Goal: Task Accomplishment & Management: Use online tool/utility

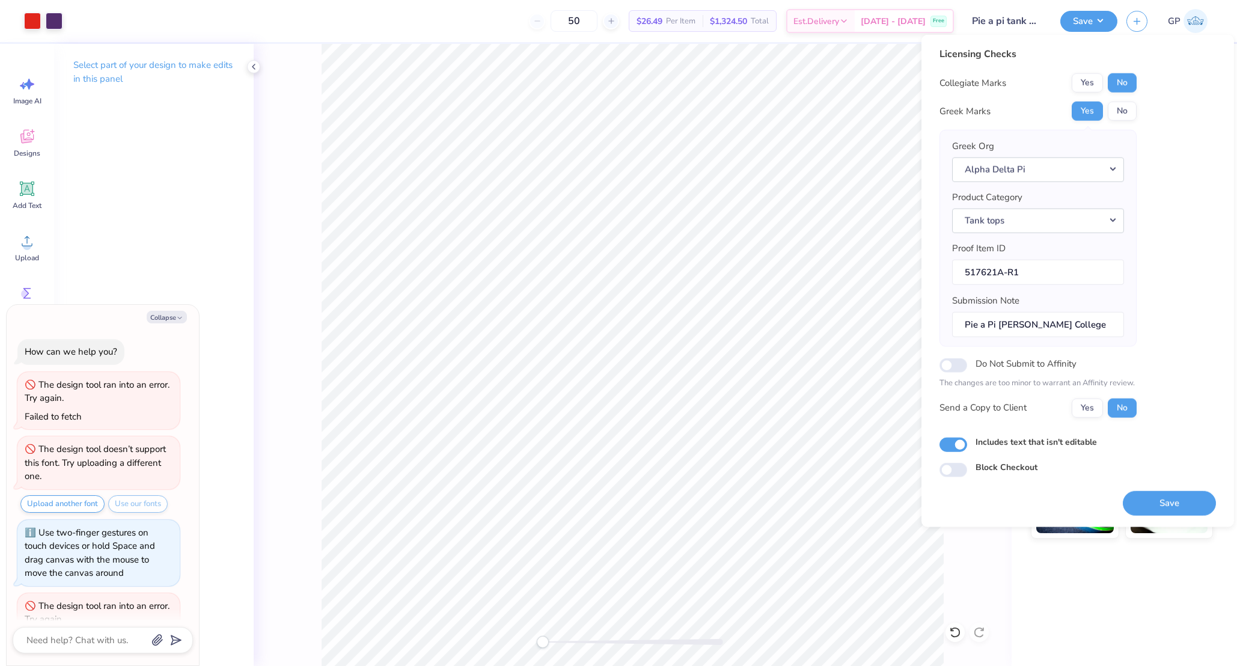
scroll to position [150, 0]
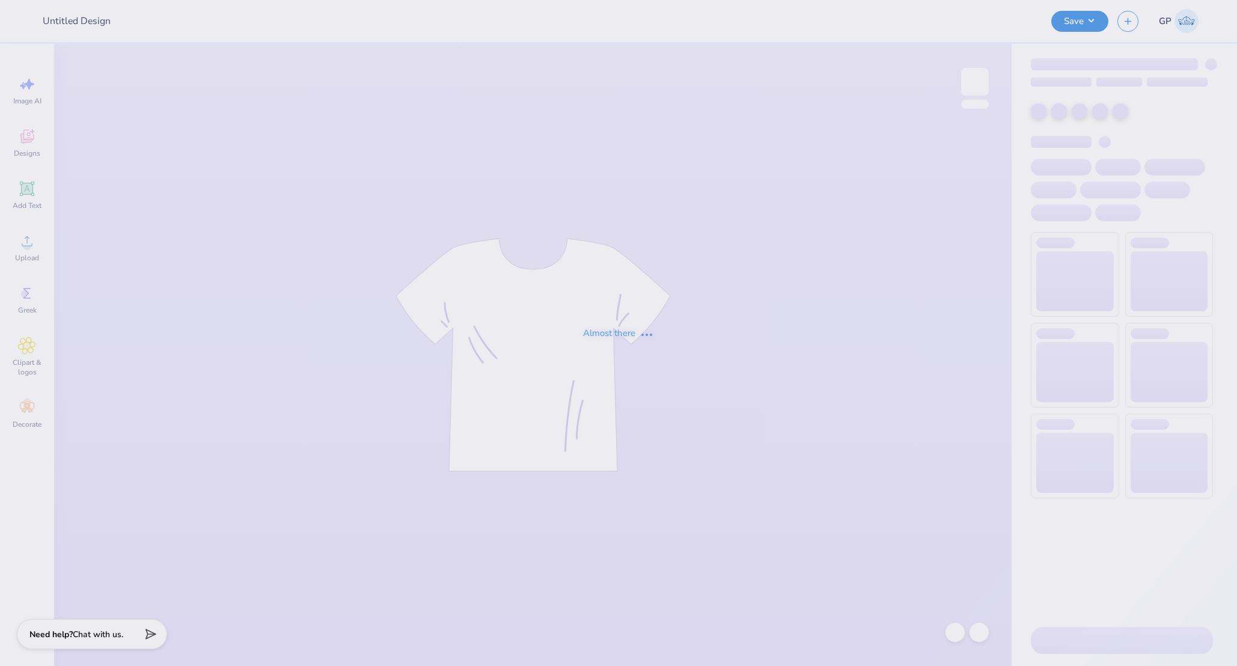
type input "[GEOGRAPHIC_DATA] : [PERSON_NAME]"
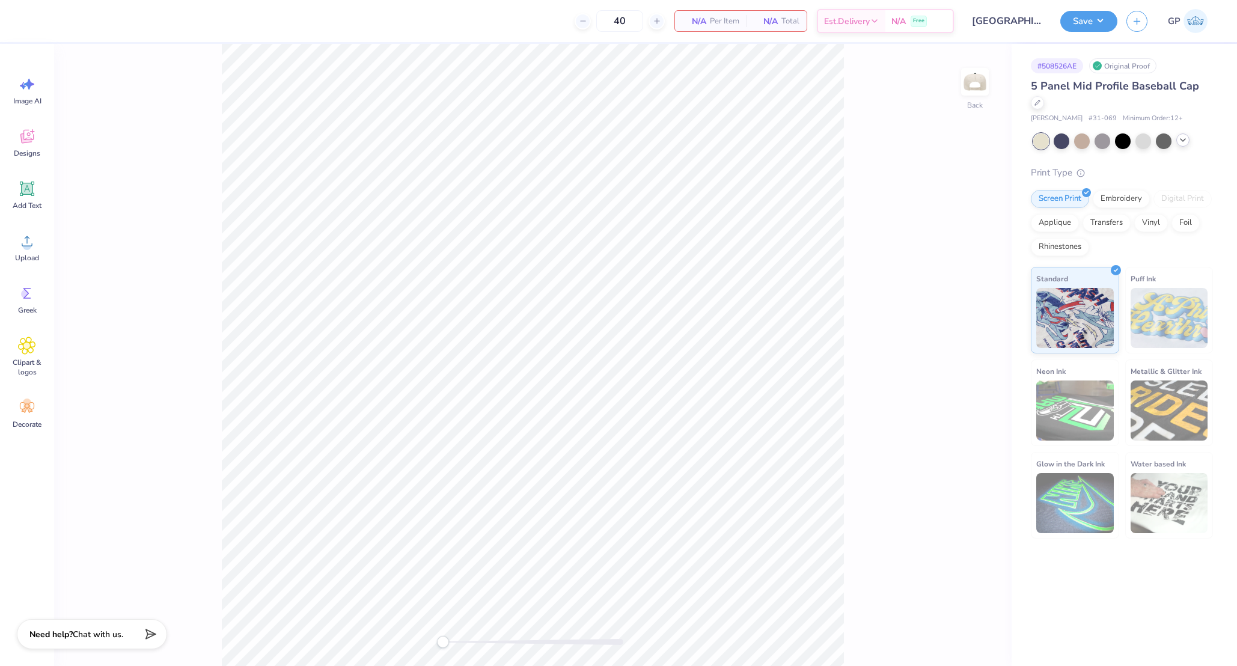
click at [1181, 141] on polyline at bounding box center [1182, 140] width 5 height 2
